Goal: Information Seeking & Learning: Learn about a topic

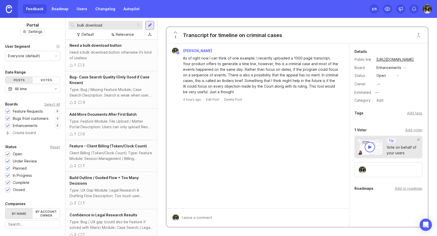
click at [138, 20] on div "bulk download Default Relevance" at bounding box center [111, 29] width 92 height 22
click at [138, 26] on div at bounding box center [139, 25] width 6 height 7
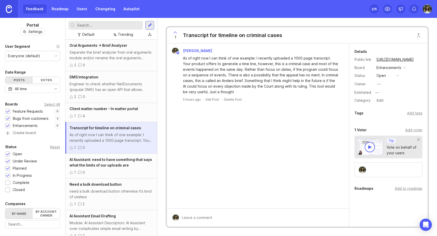
click at [129, 108] on span "Client matter number - In matter portal" at bounding box center [104, 109] width 69 height 4
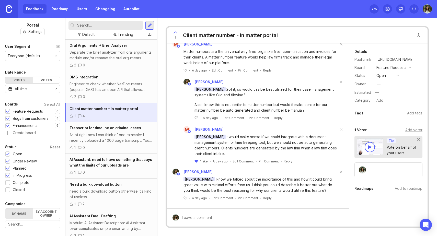
click at [122, 82] on div "Engineer to check whether NetDocuments (popular DMS) has an open API that allow…" at bounding box center [112, 86] width 84 height 11
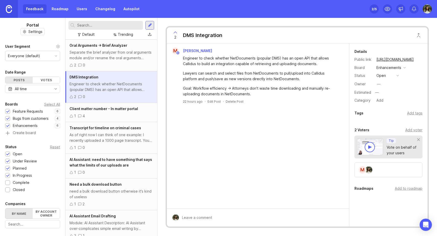
click at [123, 52] on div "Separate the brief analyzer from oral arguments module and/or rename the oral a…" at bounding box center [112, 55] width 84 height 11
